Goal: Information Seeking & Learning: Learn about a topic

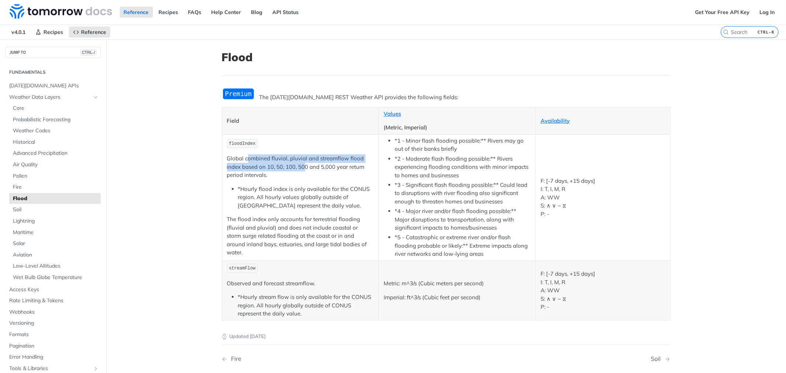
drag, startPoint x: 246, startPoint y: 166, endPoint x: 303, endPoint y: 168, distance: 57.9
click at [303, 168] on p "Global combined fluvial, pluvial and streamflow flood index based on 10, 50, 10…" at bounding box center [300, 166] width 147 height 25
click at [303, 164] on p "Global combined fluvial, pluvial and streamflow flood index based on 10, 50, 10…" at bounding box center [300, 166] width 147 height 25
click at [301, 164] on p "Global combined fluvial, pluvial and streamflow flood index based on 10, 50, 10…" at bounding box center [300, 166] width 147 height 25
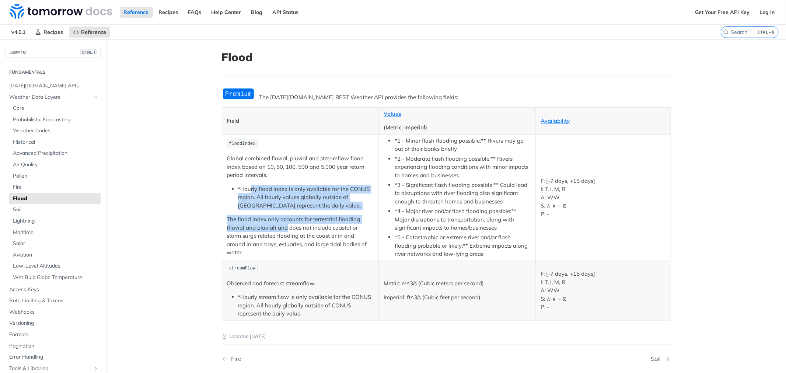
drag, startPoint x: 277, startPoint y: 200, endPoint x: 284, endPoint y: 234, distance: 34.2
click at [284, 234] on td "floodIndex Global combined fluvial, pluvial and streamflow flood index based on…" at bounding box center [300, 197] width 157 height 126
click at [284, 234] on p "The flood index only accounts for terrestrial flooding (fluvial and pluvial) an…" at bounding box center [300, 236] width 147 height 42
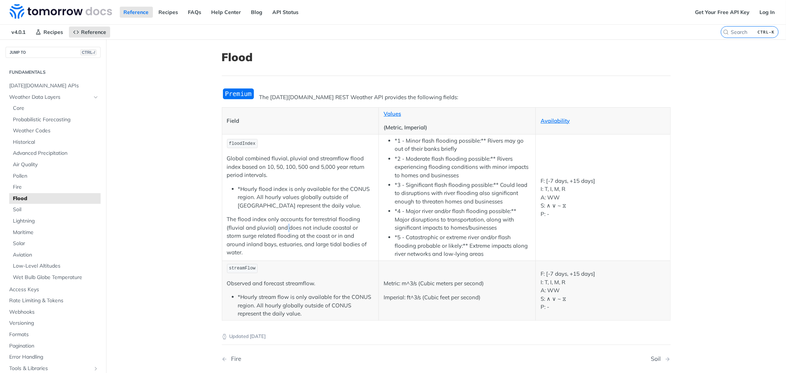
click at [283, 234] on p "The flood index only accounts for terrestrial flooding (fluvial and pluvial) an…" at bounding box center [300, 236] width 147 height 42
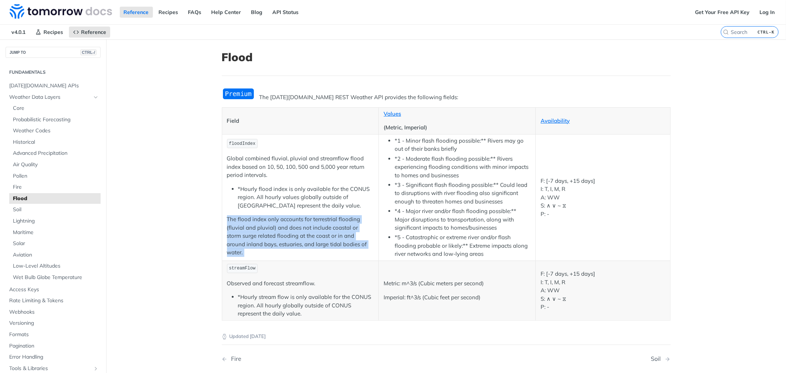
click at [283, 234] on p "The flood index only accounts for terrestrial flooding (fluvial and pluvial) an…" at bounding box center [300, 236] width 147 height 42
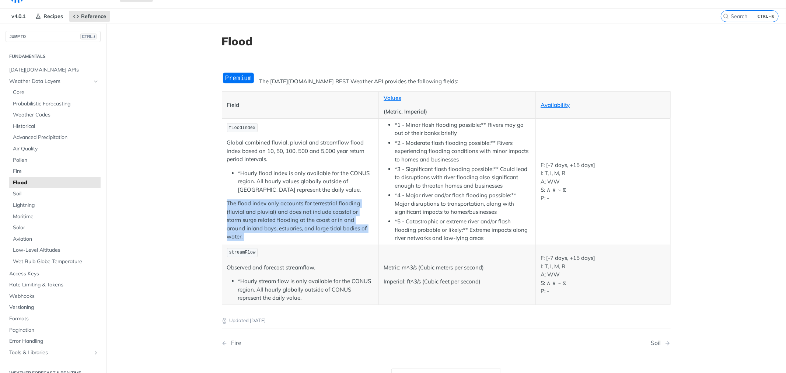
scroll to position [41, 0]
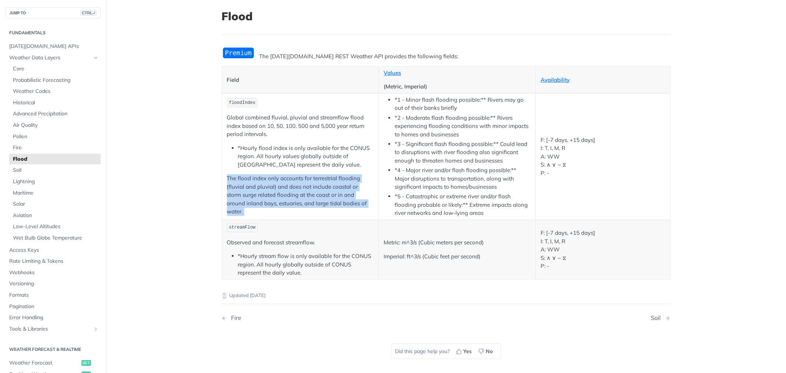
click at [244, 202] on p "The flood index only accounts for terrestrial flooding (fluvial and pluvial) an…" at bounding box center [300, 195] width 147 height 42
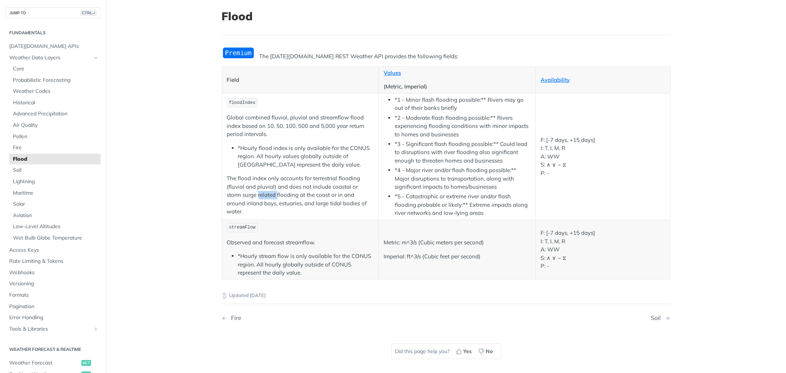
click at [244, 202] on p "The flood index only accounts for terrestrial flooding (fluvial and pluvial) an…" at bounding box center [300, 195] width 147 height 42
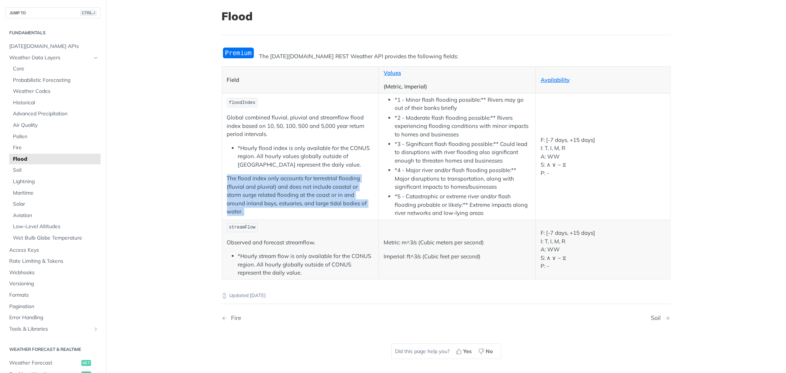
click at [244, 202] on p "The flood index only accounts for terrestrial flooding (fluvial and pluvial) an…" at bounding box center [300, 195] width 147 height 42
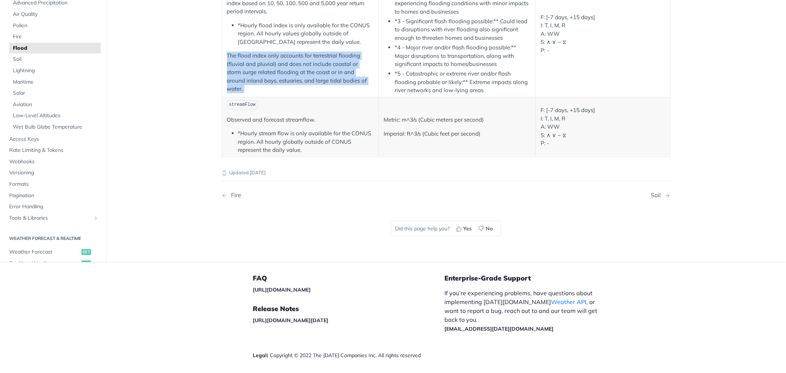
scroll to position [0, 0]
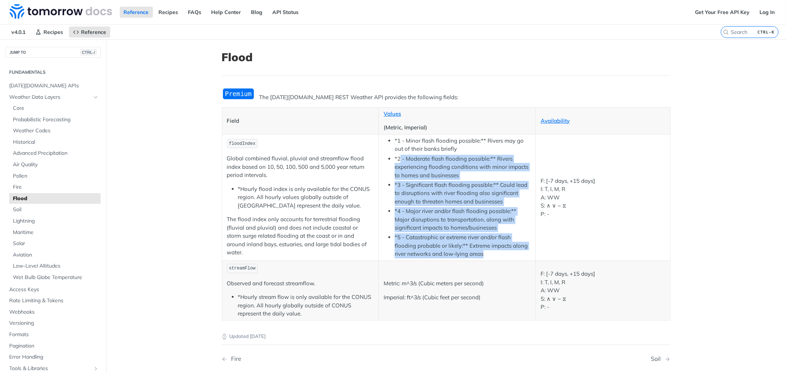
drag, startPoint x: 397, startPoint y: 161, endPoint x: 521, endPoint y: 253, distance: 153.9
click at [521, 253] on ul "*1 - Minor flash flooding possible:** Rivers may go out of their banks briefly …" at bounding box center [457, 198] width 147 height 122
click at [498, 253] on li "*5 - Catastrophic or extreme river and/or flash flooding probable or likely:** …" at bounding box center [463, 245] width 136 height 25
click at [485, 252] on li "*5 - Catastrophic or extreme river and/or flash flooding probable or likely:** …" at bounding box center [463, 245] width 136 height 25
click at [489, 256] on li "*5 - Catastrophic or extreme river and/or flash flooding probable or likely:** …" at bounding box center [463, 245] width 136 height 25
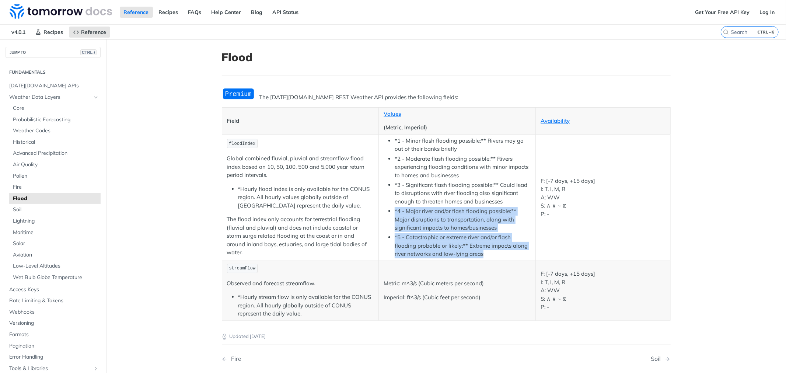
drag, startPoint x: 485, startPoint y: 254, endPoint x: 382, endPoint y: 207, distance: 113.5
click at [384, 207] on ul "*1 - Minor flash flooding possible:** Rivers may go out of their banks briefly …" at bounding box center [457, 198] width 147 height 122
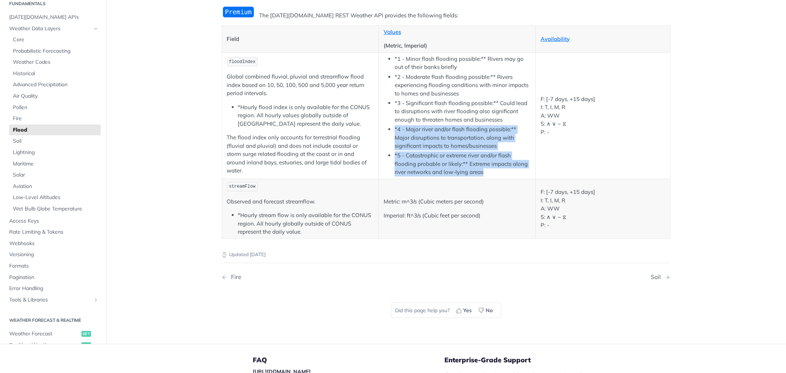
scroll to position [41, 0]
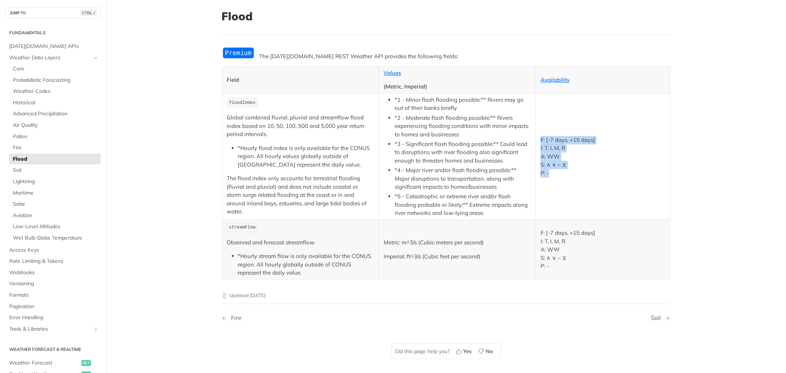
drag, startPoint x: 541, startPoint y: 138, endPoint x: 608, endPoint y: 172, distance: 75.5
click at [608, 172] on td "F: [-7 days, +15 days] I: T, I, M, R A: WW S: ∧ ∨ ~ ⧖ P: -" at bounding box center [603, 156] width 135 height 126
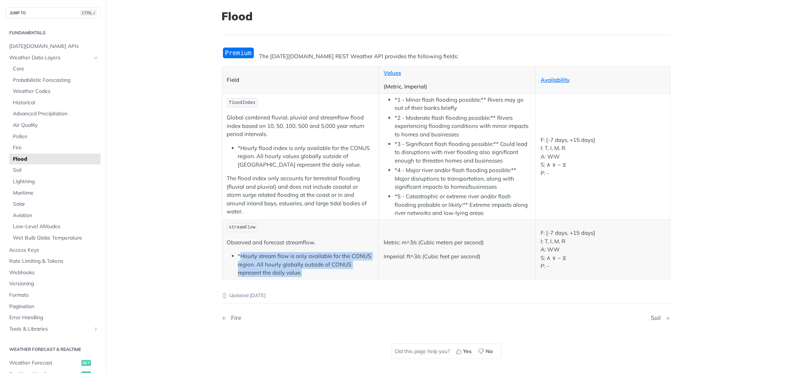
drag, startPoint x: 254, startPoint y: 259, endPoint x: 354, endPoint y: 270, distance: 100.5
click at [354, 270] on li "*Hourly stream flow is only available for the CONUS region. All hourly globally…" at bounding box center [306, 264] width 136 height 25
click at [419, 260] on p "Imperial: ft^3/s (Cubic feet per second)" at bounding box center [457, 257] width 147 height 8
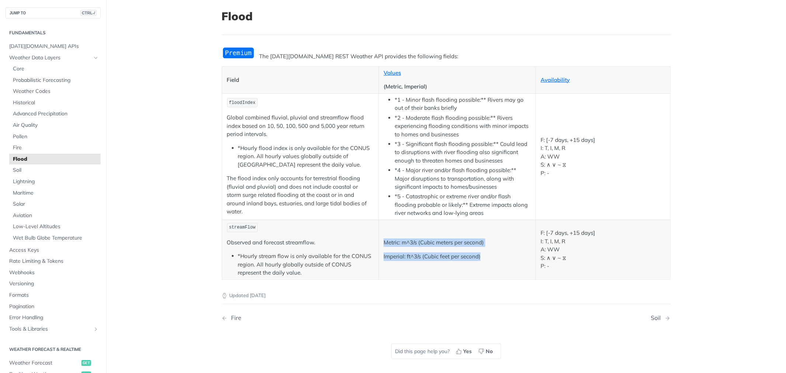
drag, startPoint x: 386, startPoint y: 240, endPoint x: 483, endPoint y: 254, distance: 97.7
click at [483, 254] on td "Metric: m^3/s (Cubic meters per second) Imperial: ft^3/s (Cubic feet per second)" at bounding box center [457, 250] width 157 height 60
click at [554, 250] on p "F: [-7 days, +15 days] I: T, I, M, R A: WW S: ∧ ∨ ~ ⧖ P: -" at bounding box center [603, 250] width 125 height 42
